Goal: Transaction & Acquisition: Purchase product/service

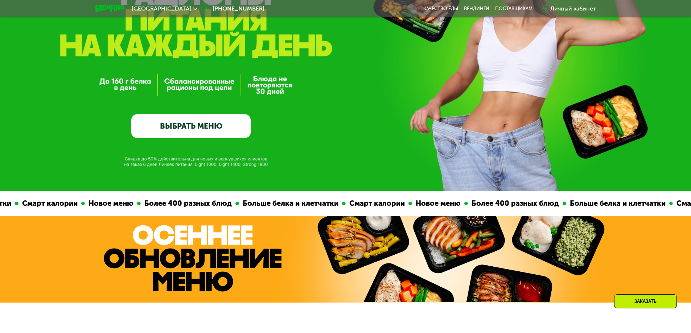
click at [193, 131] on link "ВЫБРАТЬ МЕНЮ" at bounding box center [190, 126] width 119 height 24
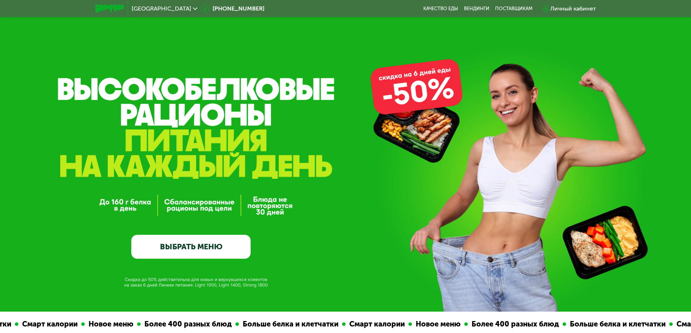
click at [182, 253] on link "ВЫБРАТЬ МЕНЮ" at bounding box center [190, 247] width 119 height 24
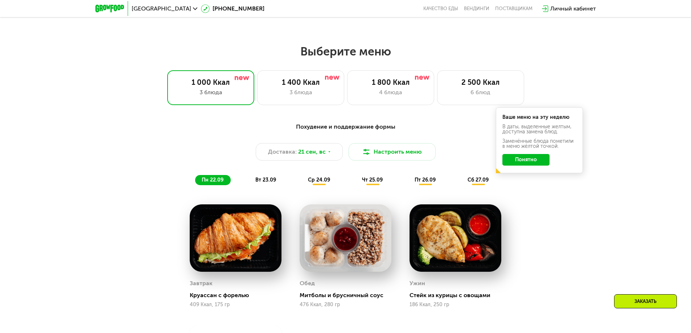
scroll to position [601, 0]
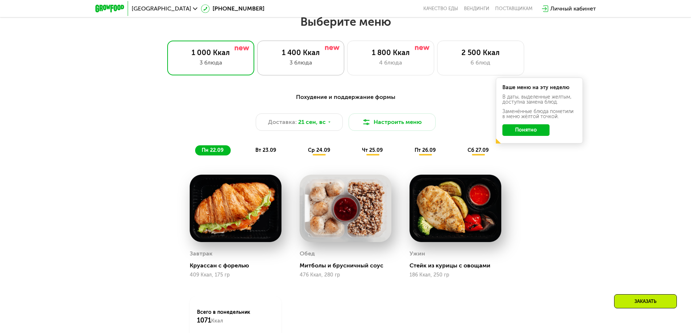
click at [283, 63] on div "3 блюда" at bounding box center [301, 62] width 72 height 9
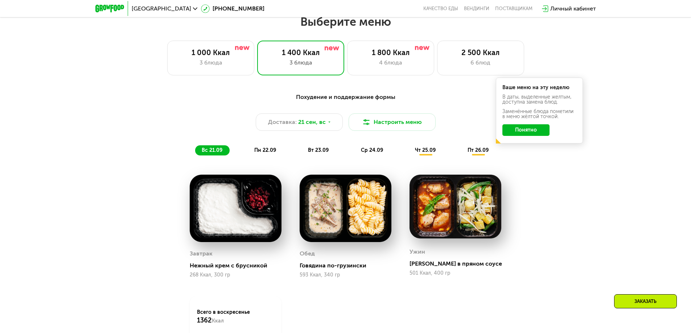
click at [525, 133] on button "Понятно" at bounding box center [525, 130] width 47 height 12
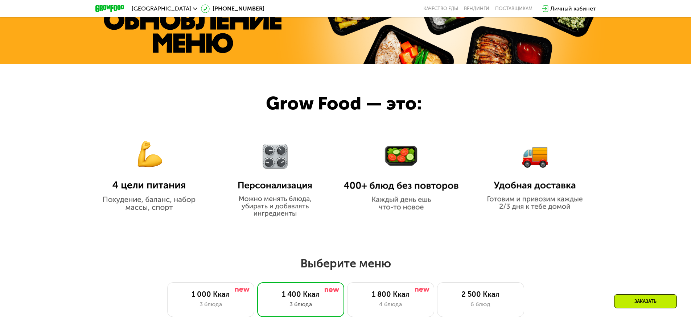
scroll to position [480, 0]
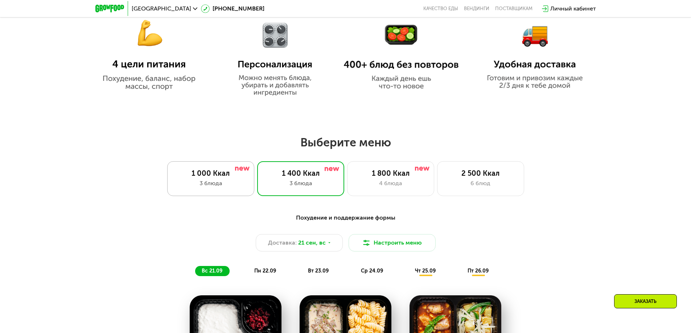
click at [216, 182] on div "3 блюда" at bounding box center [211, 183] width 72 height 9
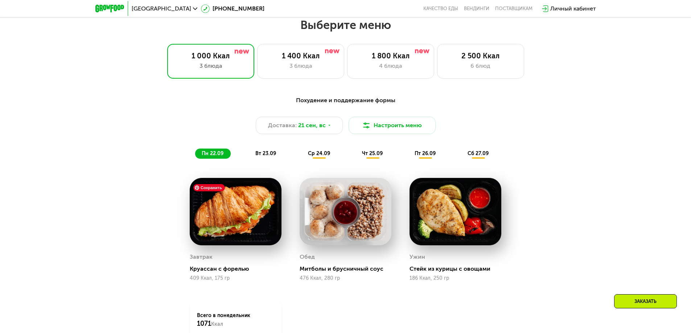
scroll to position [601, 0]
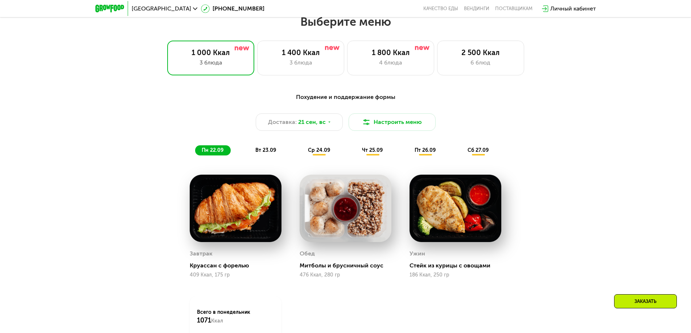
click at [263, 153] on span "вт 23.09" at bounding box center [265, 150] width 21 height 6
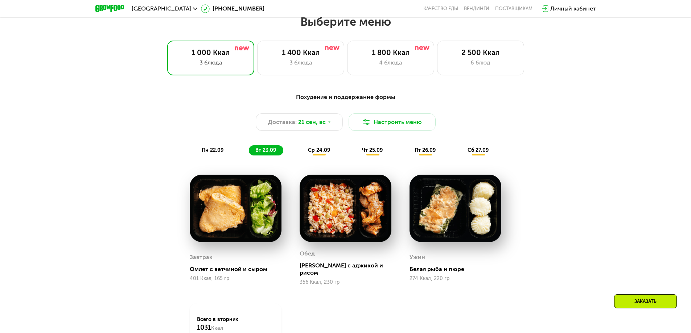
click at [318, 151] on span "ср 24.09" at bounding box center [319, 150] width 22 height 6
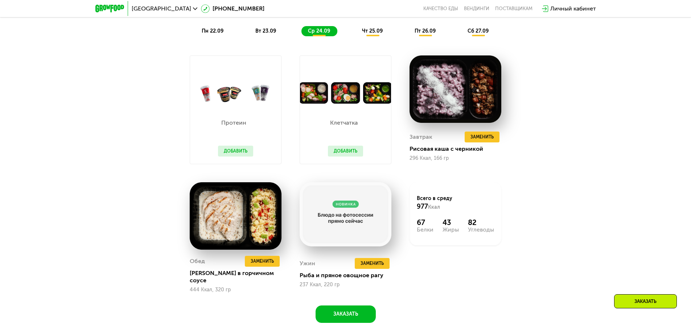
scroll to position [722, 0]
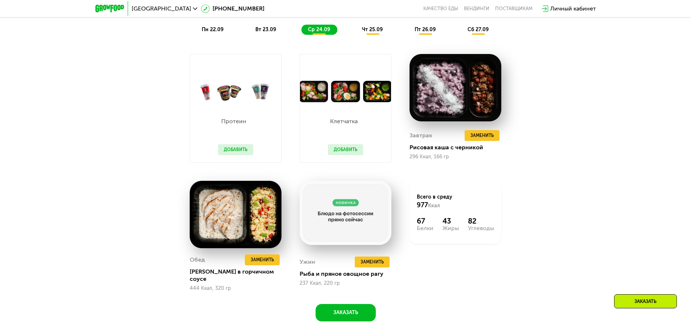
click at [369, 31] on span "чт 25.09" at bounding box center [372, 29] width 21 height 6
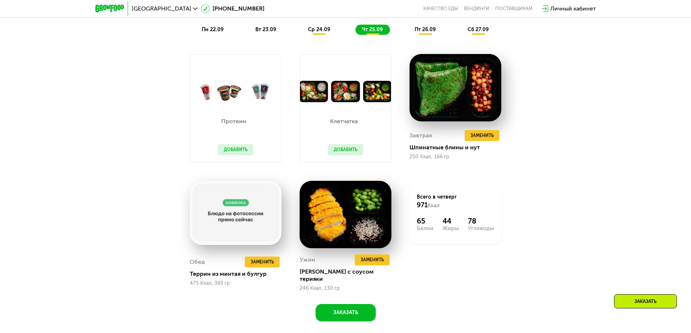
scroll to position [601, 0]
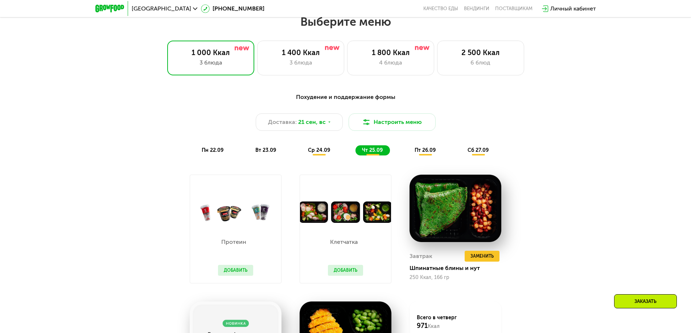
click at [418, 153] on span "пт 26.09" at bounding box center [424, 150] width 21 height 6
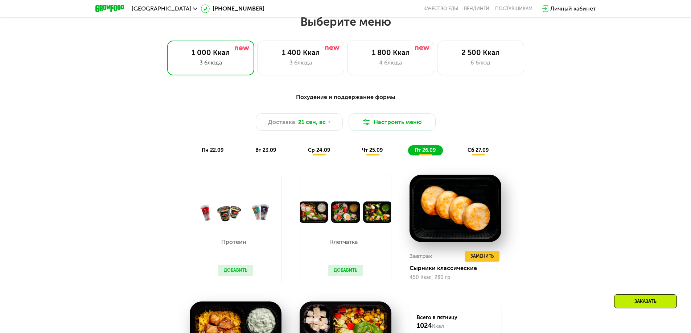
click at [479, 153] on span "сб 27.09" at bounding box center [477, 150] width 21 height 6
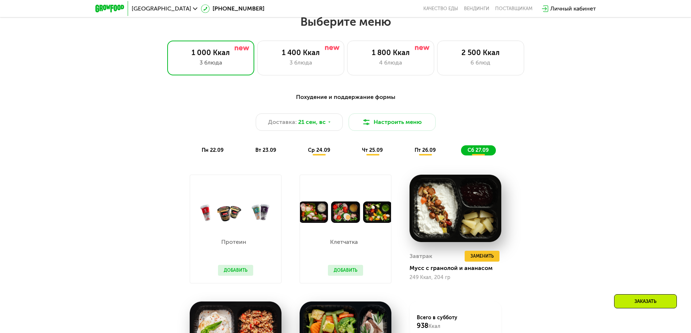
click at [207, 153] on span "пн 22.09" at bounding box center [213, 150] width 22 height 6
